Goal: Task Accomplishment & Management: Use online tool/utility

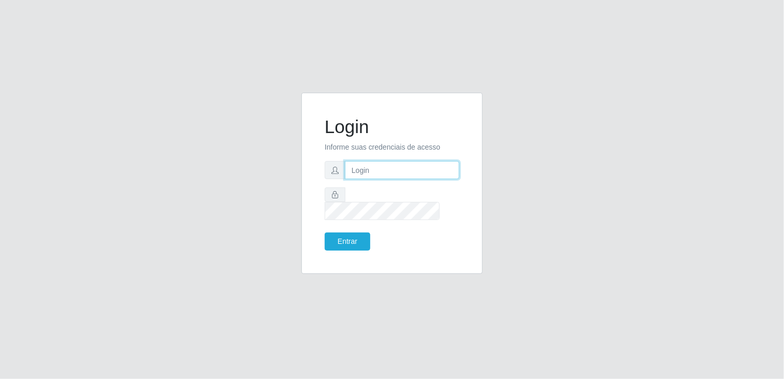
click at [367, 178] on input "text" at bounding box center [402, 170] width 114 height 18
type input "[EMAIL_ADDRESS][DOMAIN_NAME]"
click at [325, 232] on button "Entrar" at bounding box center [348, 241] width 46 height 18
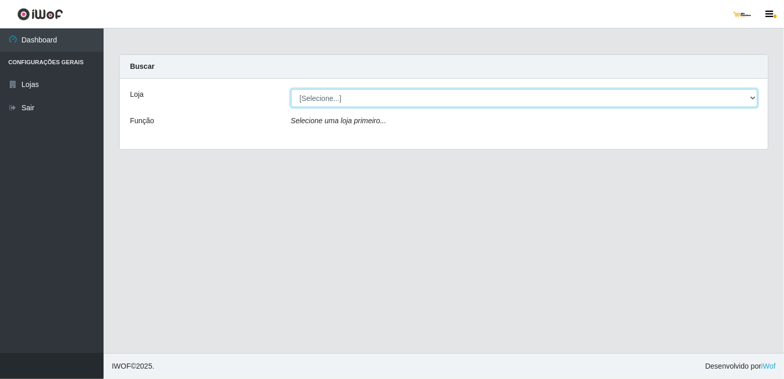
click at [352, 95] on select "[Selecione...] [GEOGRAPHIC_DATA]" at bounding box center [524, 98] width 467 height 18
select select "168"
click at [291, 89] on select "[Selecione...] [GEOGRAPHIC_DATA]" at bounding box center [524, 98] width 467 height 18
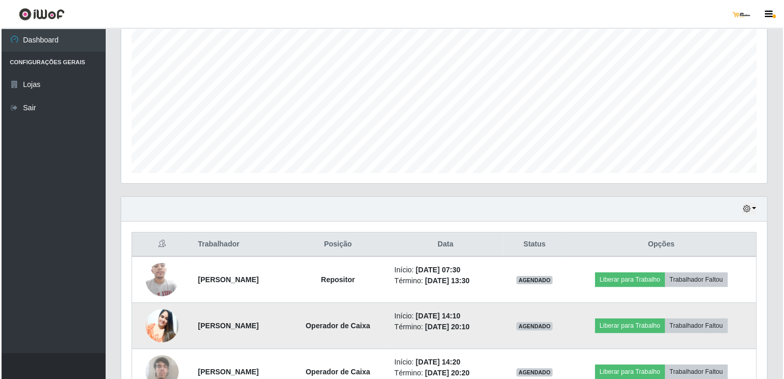
scroll to position [259, 0]
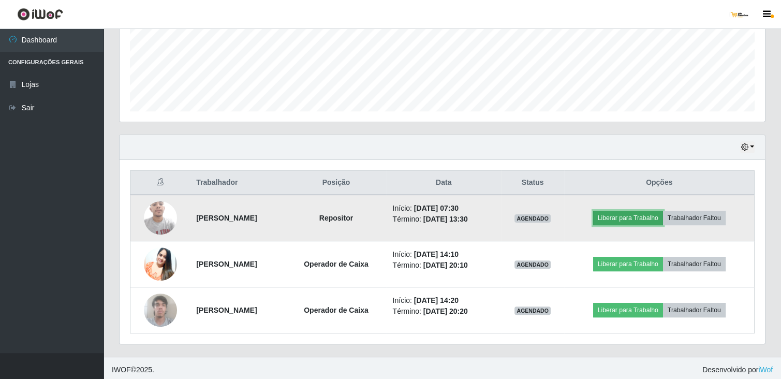
click at [656, 215] on button "Liberar para Trabalho" at bounding box center [628, 218] width 70 height 14
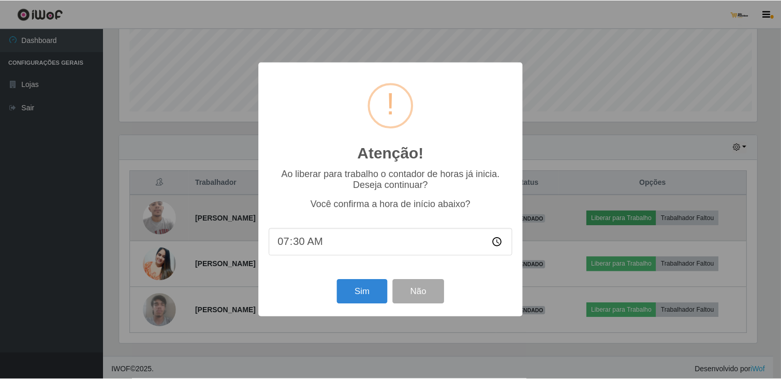
scroll to position [215, 641]
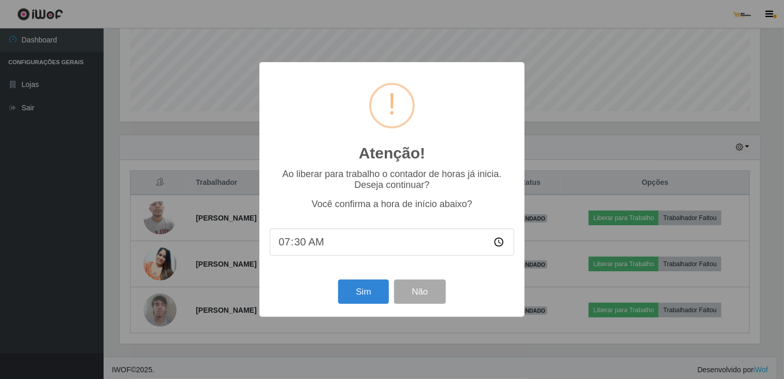
click at [300, 250] on input "07:30" at bounding box center [392, 241] width 244 height 27
type input "07:45"
click at [358, 294] on button "Sim" at bounding box center [363, 292] width 50 height 24
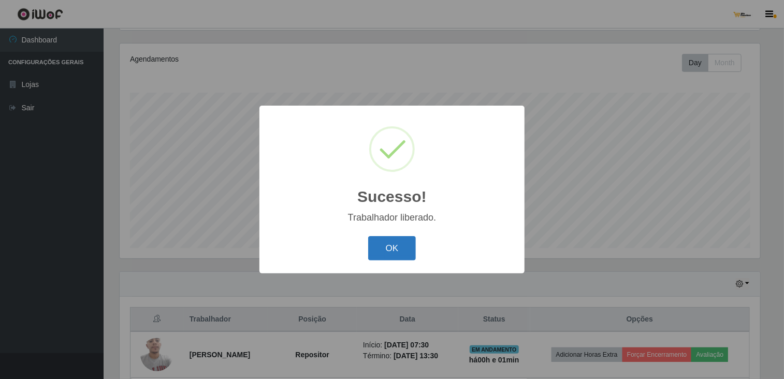
click at [397, 240] on button "OK" at bounding box center [392, 248] width 48 height 24
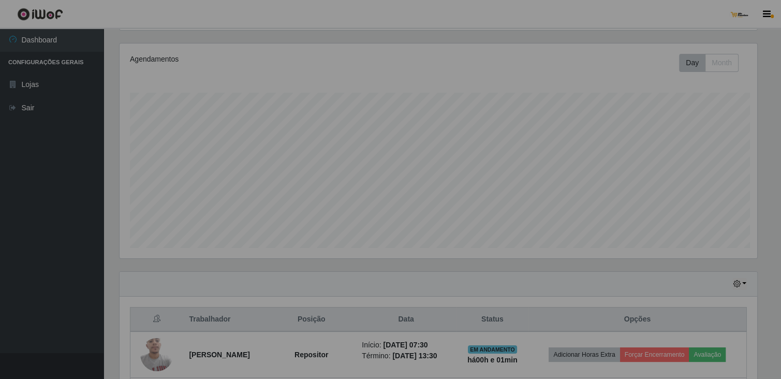
scroll to position [215, 646]
